Goal: Navigation & Orientation: Find specific page/section

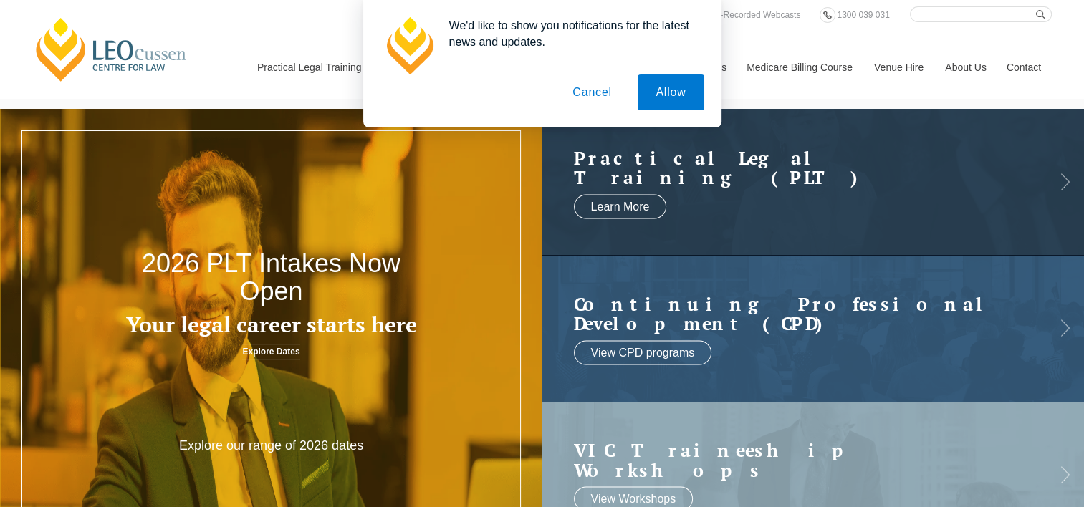
click at [596, 92] on button "Cancel" at bounding box center [592, 93] width 75 height 36
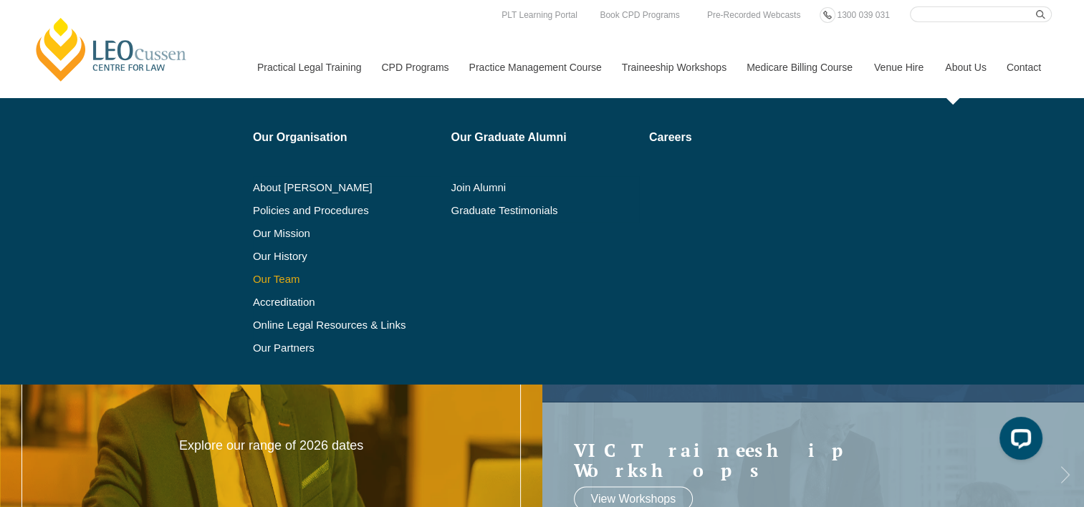
click at [283, 279] on link "Our Team" at bounding box center [347, 279] width 188 height 11
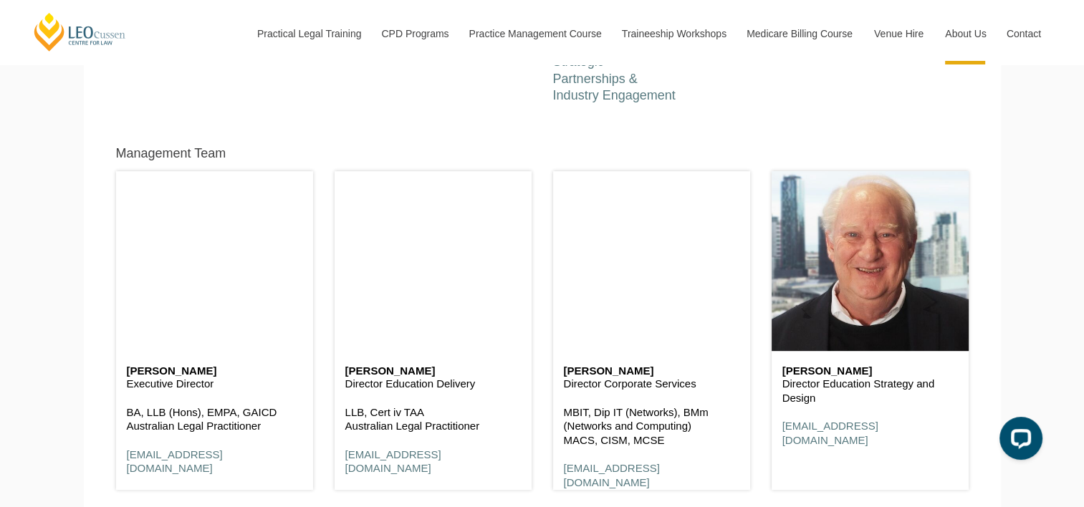
scroll to position [661, 0]
